Goal: Task Accomplishment & Management: Complete application form

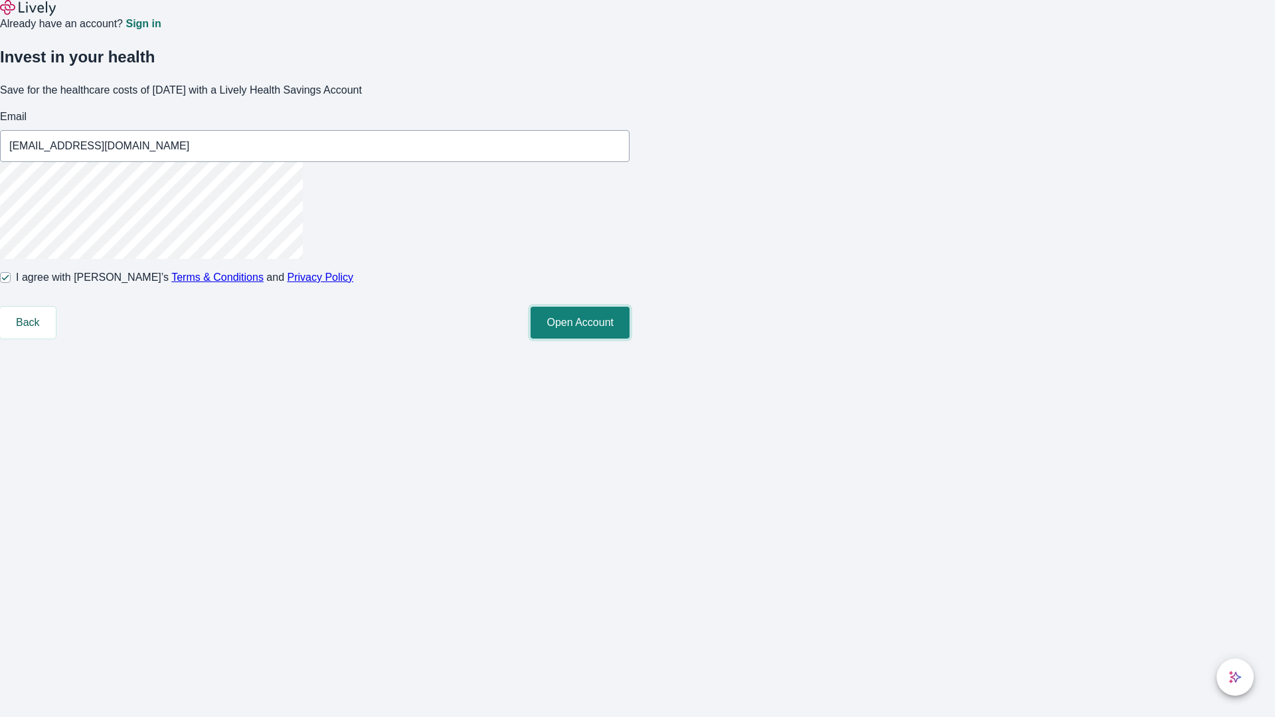
click at [629, 339] on button "Open Account" at bounding box center [579, 323] width 99 height 32
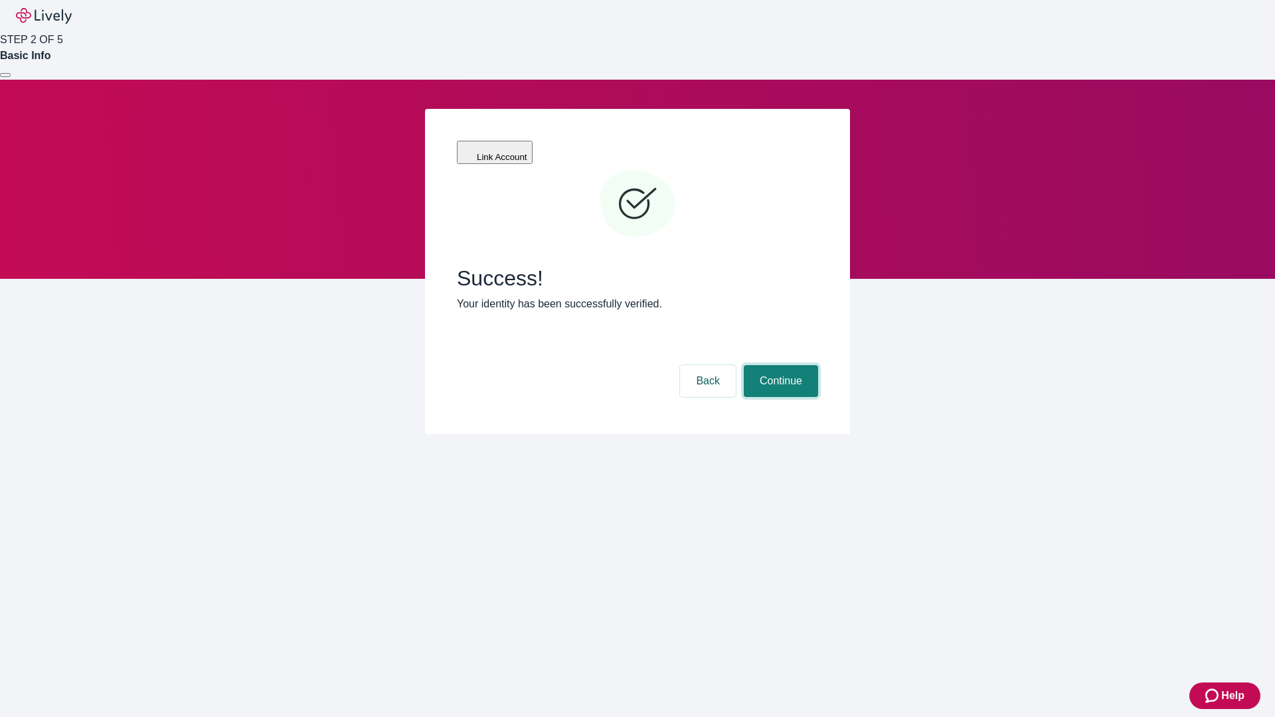
click at [779, 365] on button "Continue" at bounding box center [780, 381] width 74 height 32
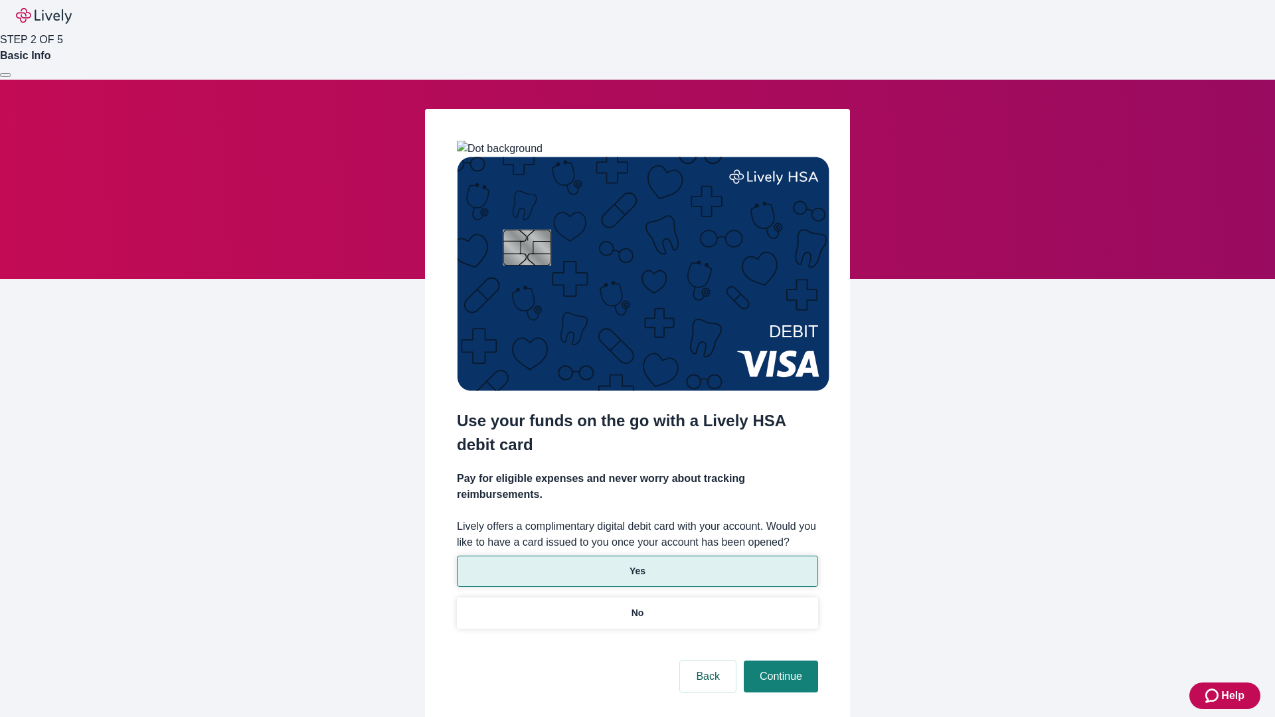
click at [637, 564] on p "Yes" at bounding box center [637, 571] width 16 height 14
click at [779, 661] on button "Continue" at bounding box center [780, 677] width 74 height 32
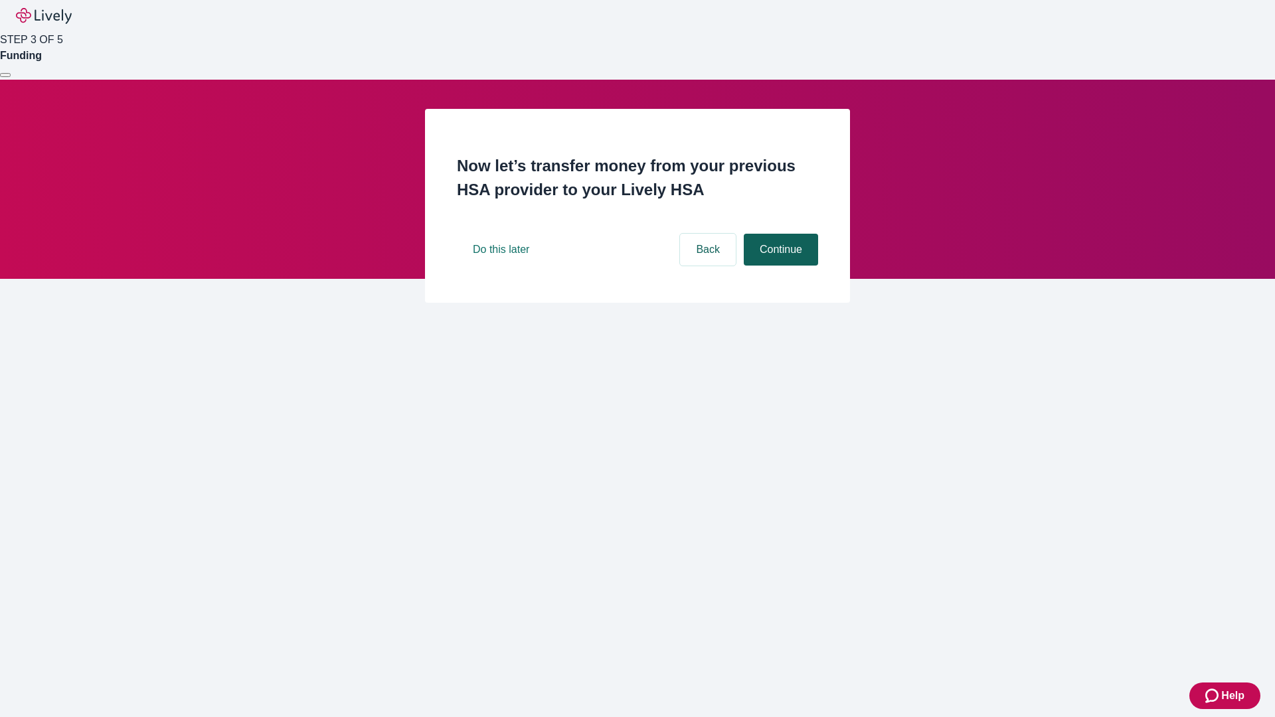
click at [779, 266] on button "Continue" at bounding box center [780, 250] width 74 height 32
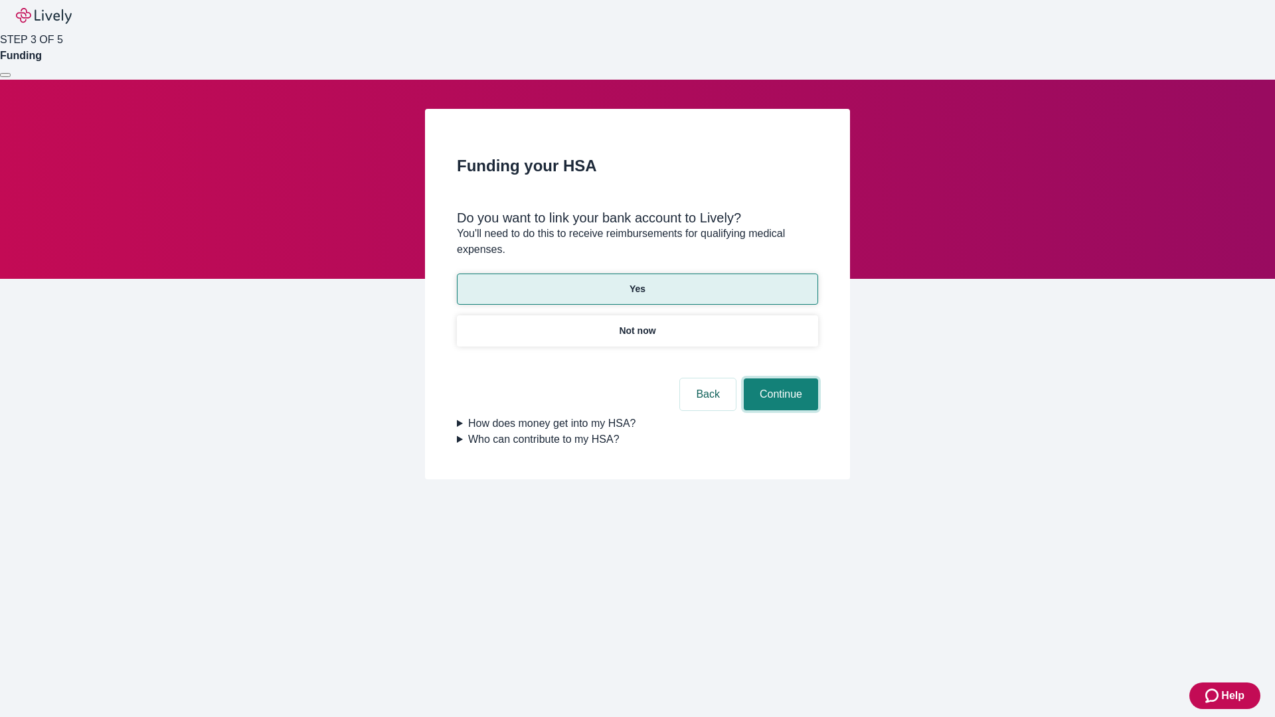
click at [779, 378] on button "Continue" at bounding box center [780, 394] width 74 height 32
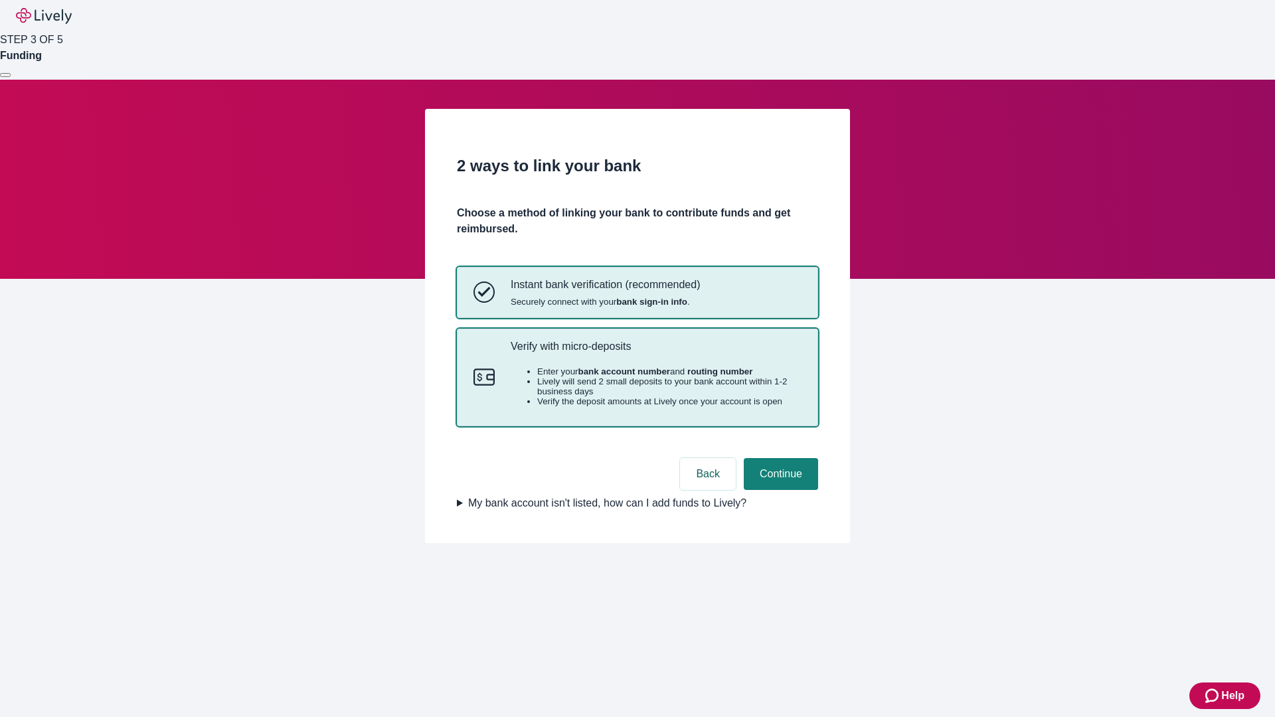
click at [655, 352] on p "Verify with micro-deposits" at bounding box center [655, 346] width 291 height 13
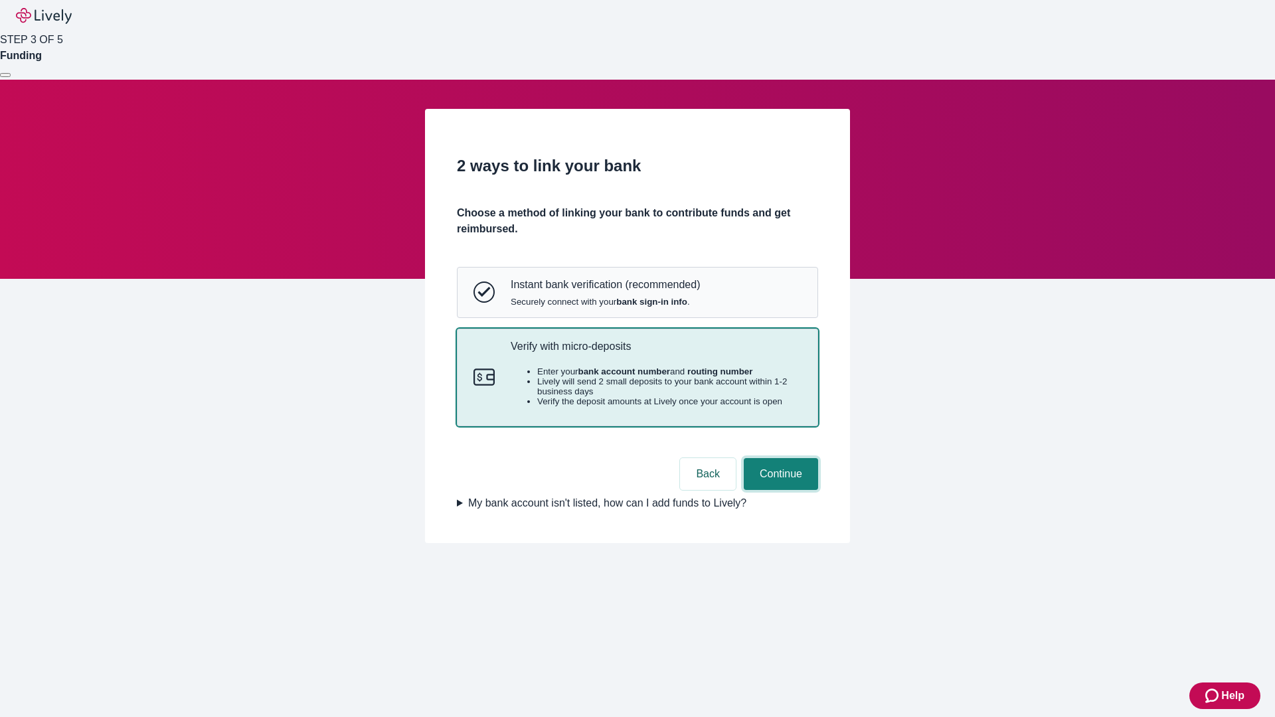
click at [779, 490] on button "Continue" at bounding box center [780, 474] width 74 height 32
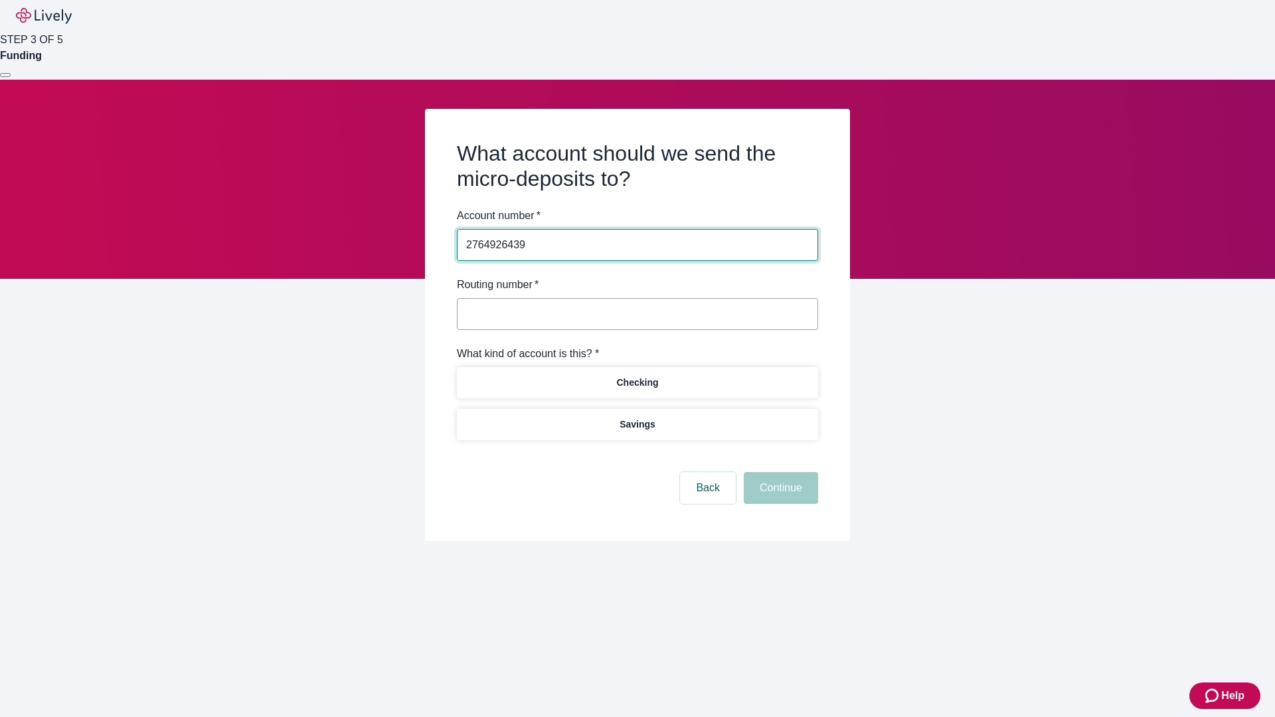
type input "2764926439"
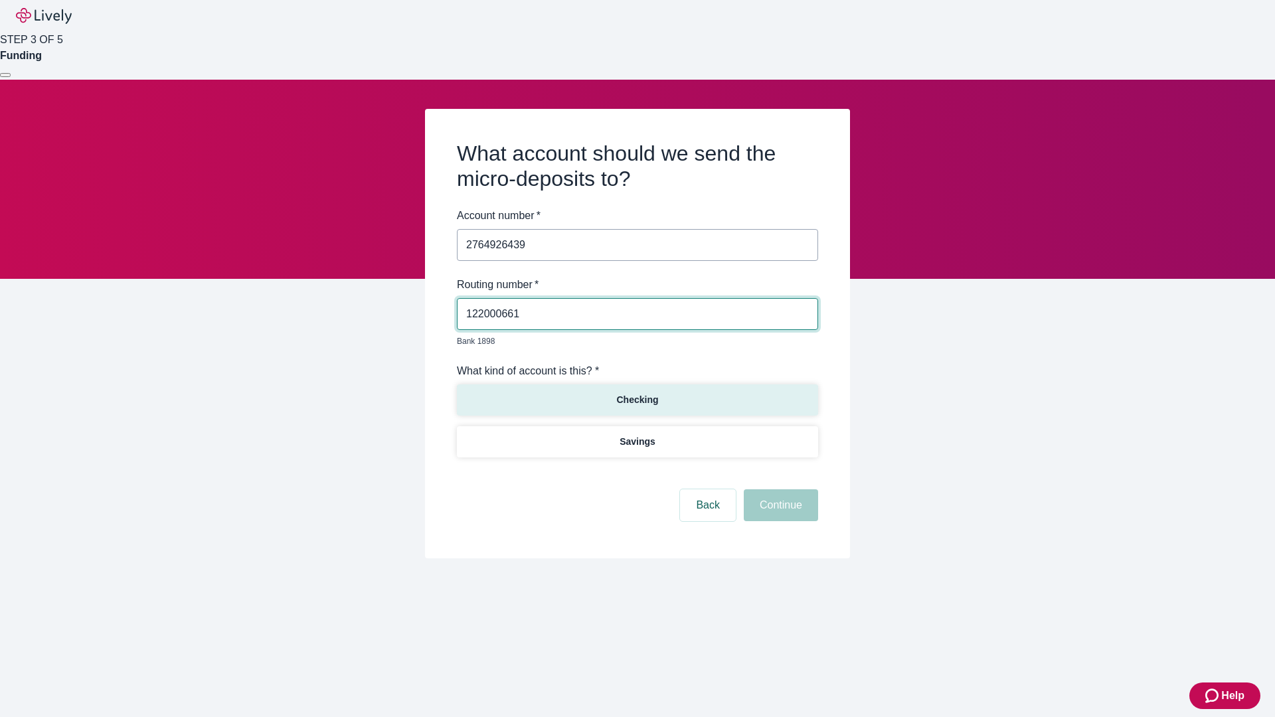
type input "122000661"
click at [637, 393] on p "Checking" at bounding box center [637, 400] width 42 height 14
